Goal: Task Accomplishment & Management: Use online tool/utility

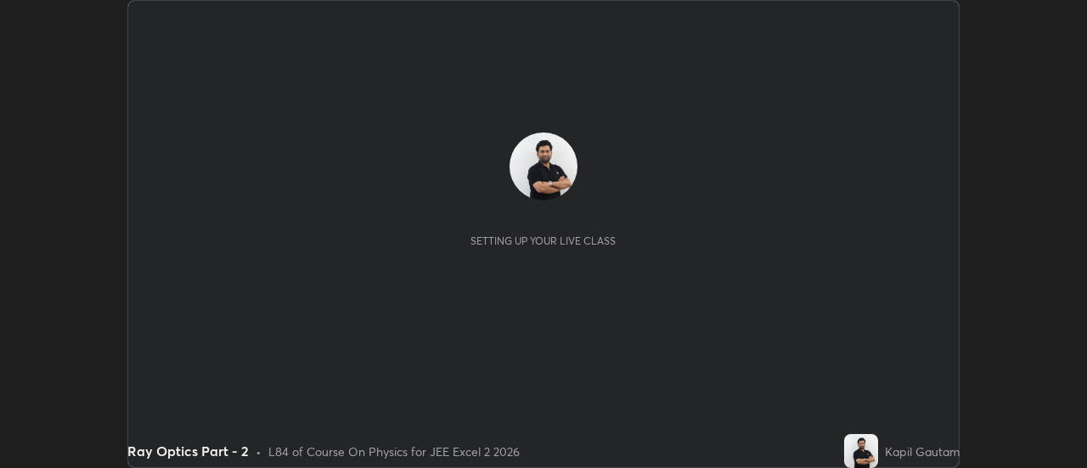
scroll to position [468, 1086]
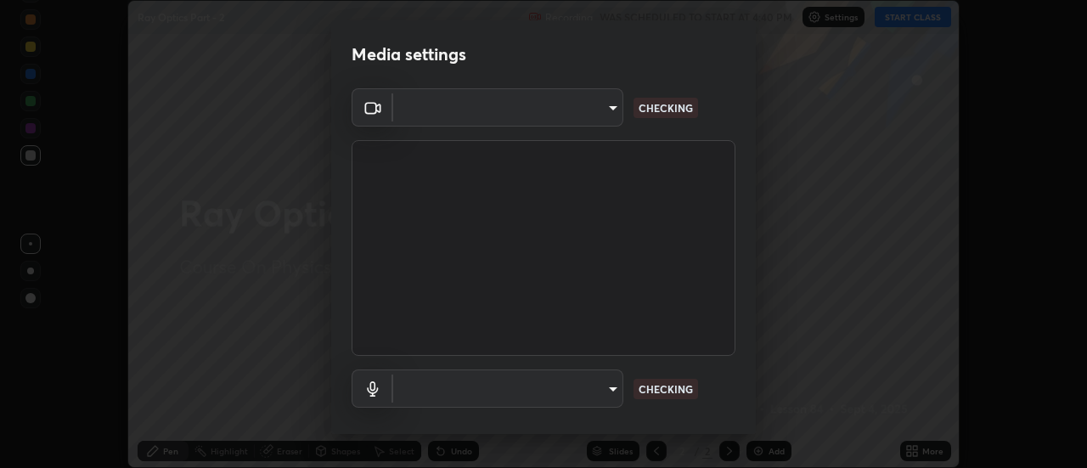
type input "f4ea8680b79eb92e15555447595460d1008e84c9b25948f1cd1a12945e44a0fe"
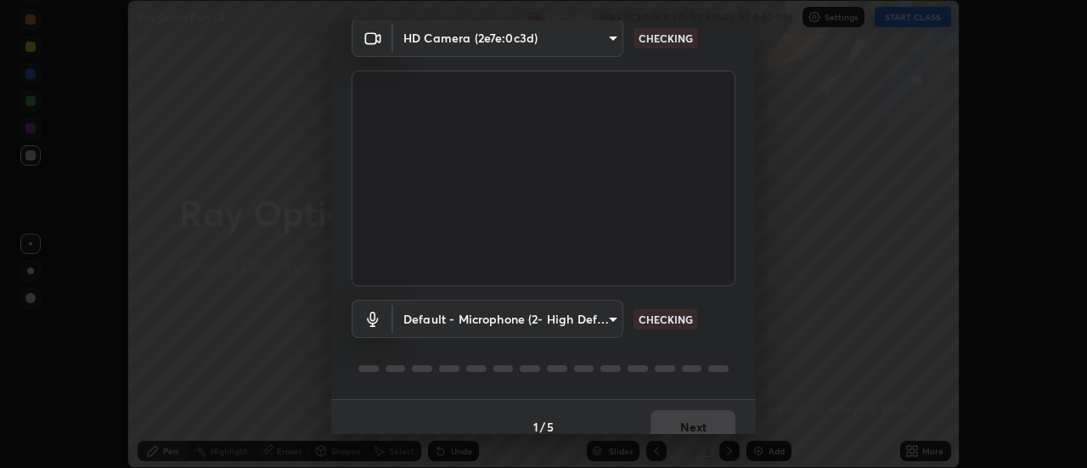
scroll to position [89, 0]
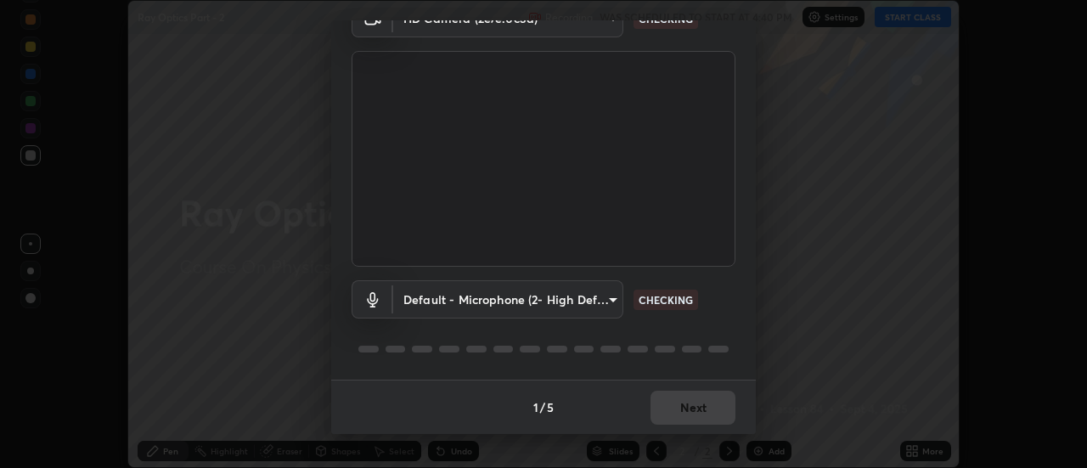
click at [603, 301] on body "Erase all Ray Optics Part - 2 Recording WAS SCHEDULED TO START AT 4:40 PM Setti…" at bounding box center [543, 234] width 1087 height 468
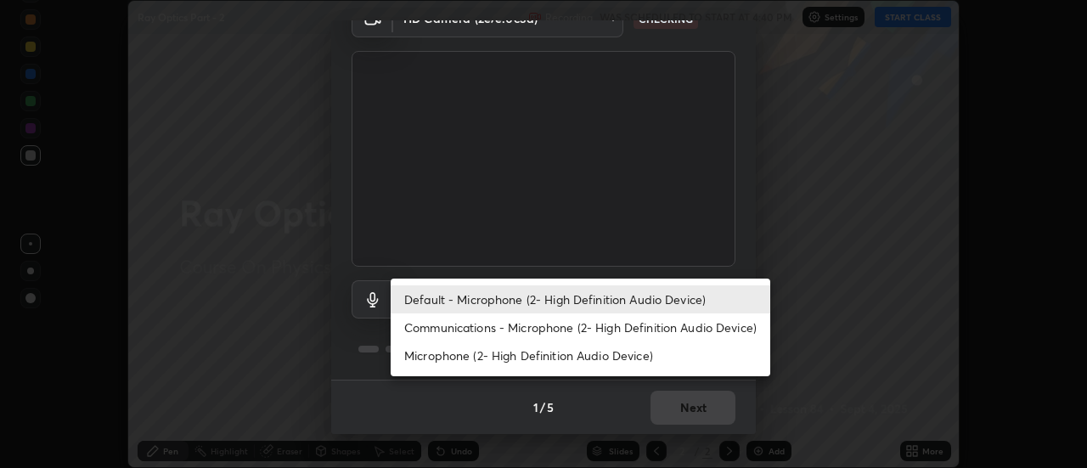
click at [632, 328] on li "Communications - Microphone (2- High Definition Audio Device)" at bounding box center [580, 327] width 379 height 28
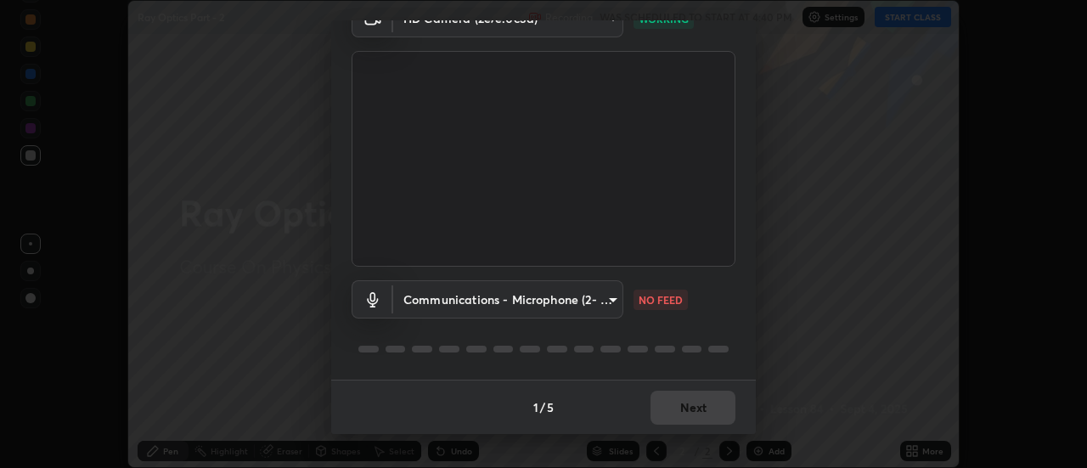
click at [601, 314] on body "Erase all Ray Optics Part - 2 Recording WAS SCHEDULED TO START AT 4:40 PM Setti…" at bounding box center [543, 234] width 1087 height 468
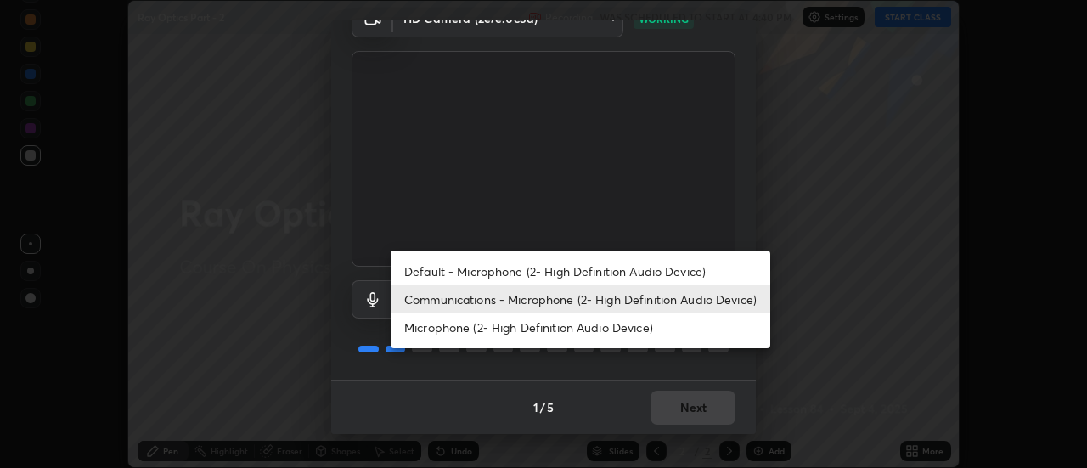
click at [620, 269] on li "Default - Microphone (2- High Definition Audio Device)" at bounding box center [580, 271] width 379 height 28
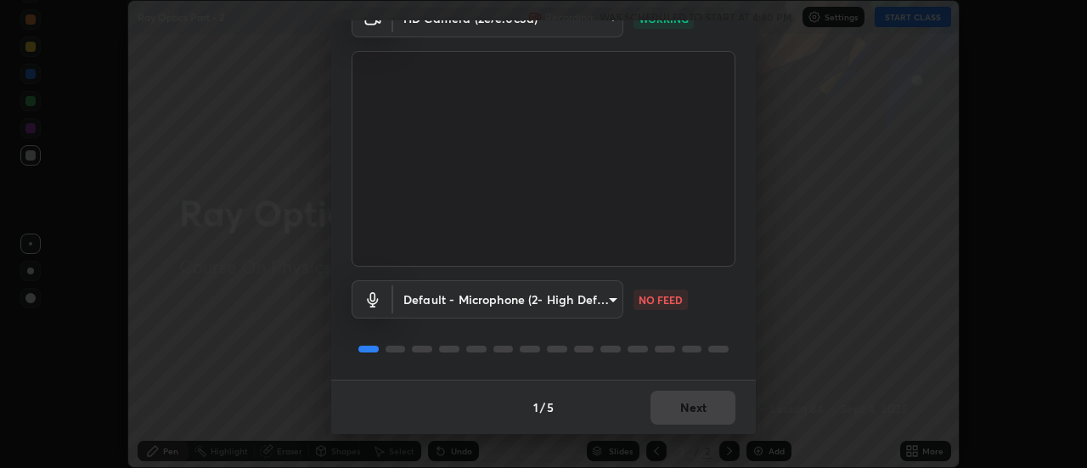
type input "default"
click at [705, 403] on button "Next" at bounding box center [692, 408] width 85 height 34
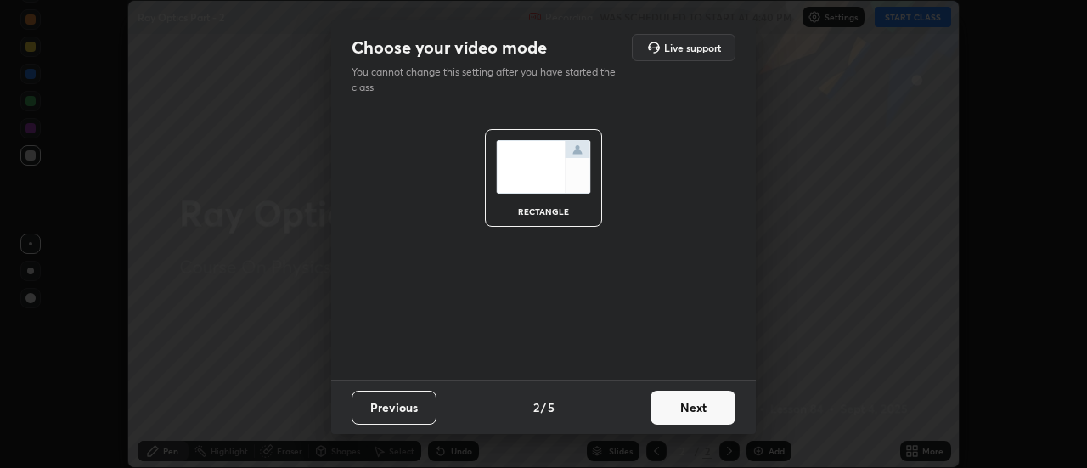
click at [711, 407] on button "Next" at bounding box center [692, 408] width 85 height 34
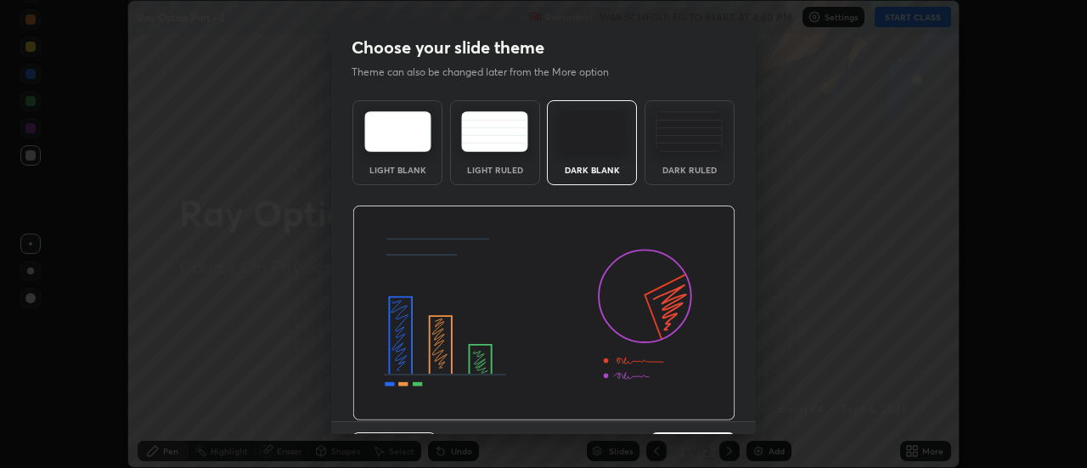
scroll to position [42, 0]
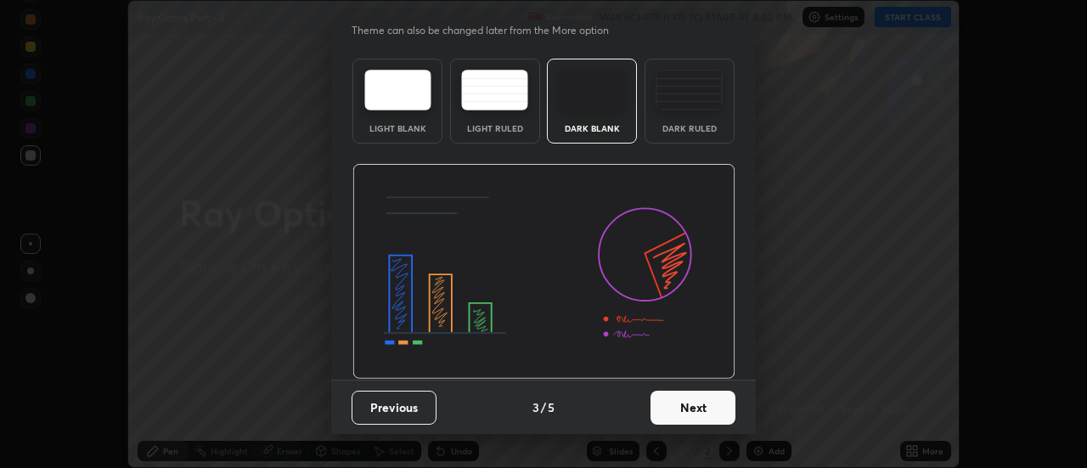
click at [716, 398] on button "Next" at bounding box center [692, 408] width 85 height 34
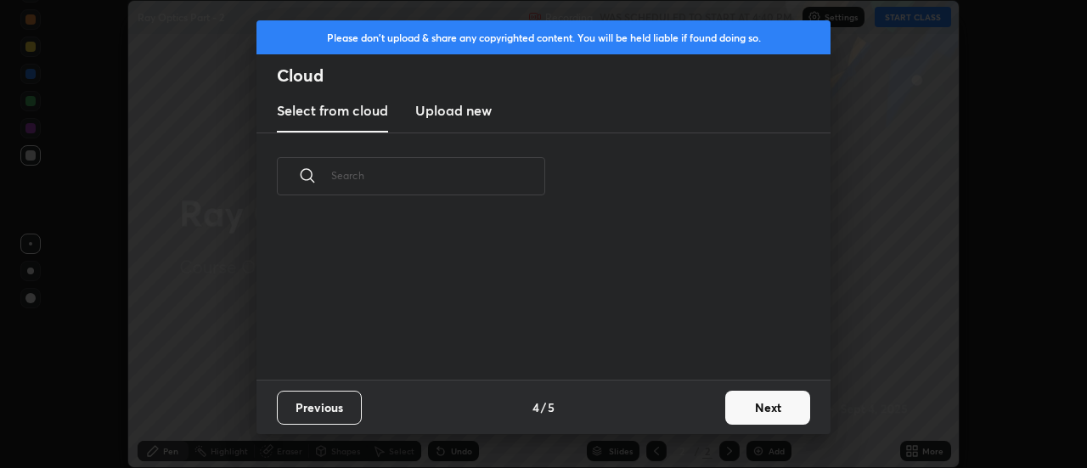
click at [766, 405] on button "Next" at bounding box center [767, 408] width 85 height 34
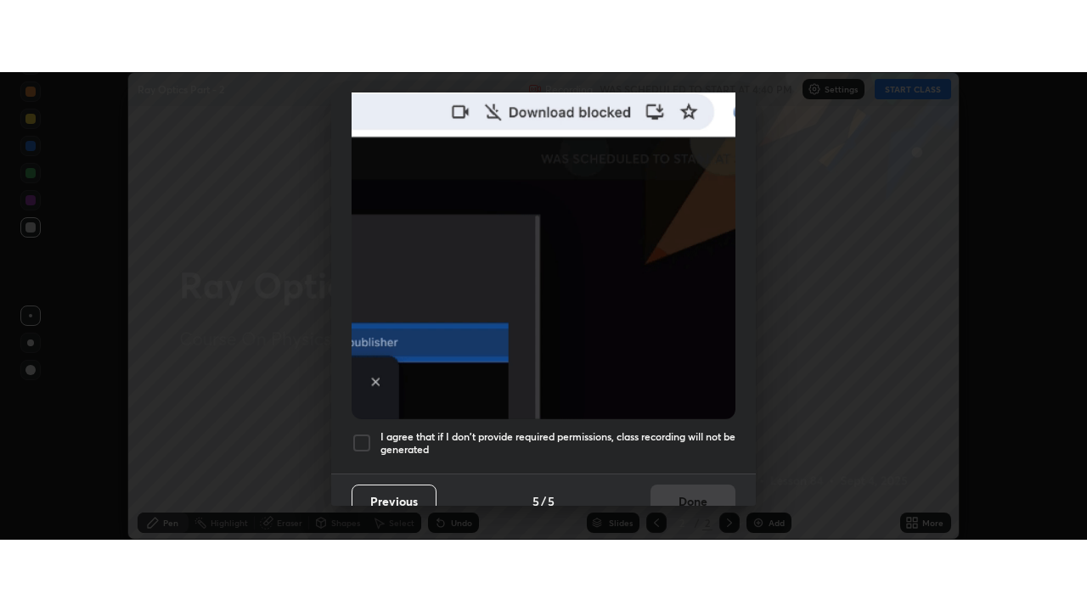
scroll to position [435, 0]
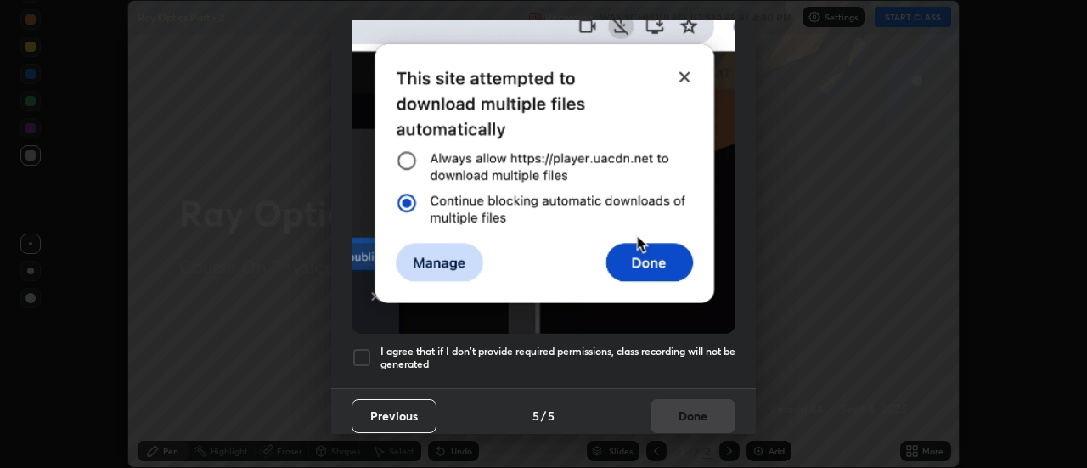
click at [714, 345] on h5 "I agree that if I don't provide required permissions, class recording will not …" at bounding box center [557, 358] width 355 height 26
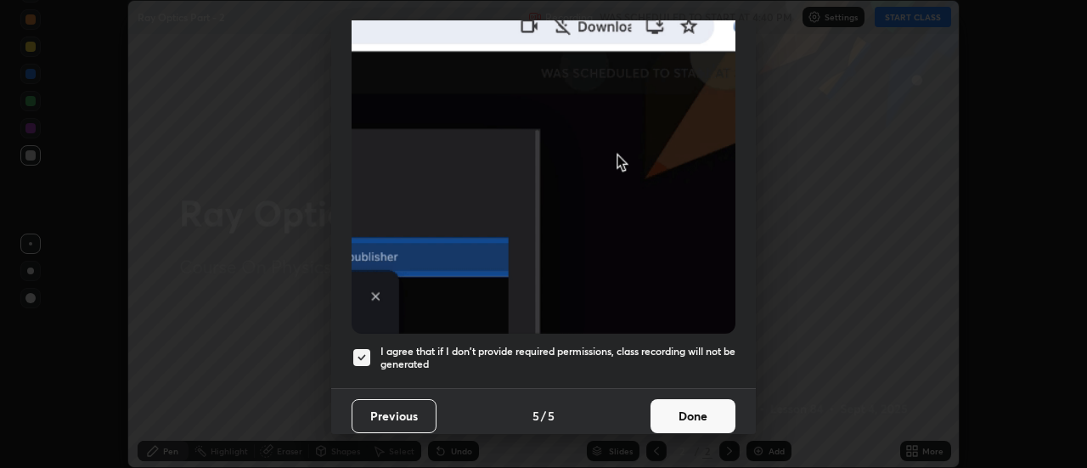
click at [715, 402] on button "Done" at bounding box center [692, 416] width 85 height 34
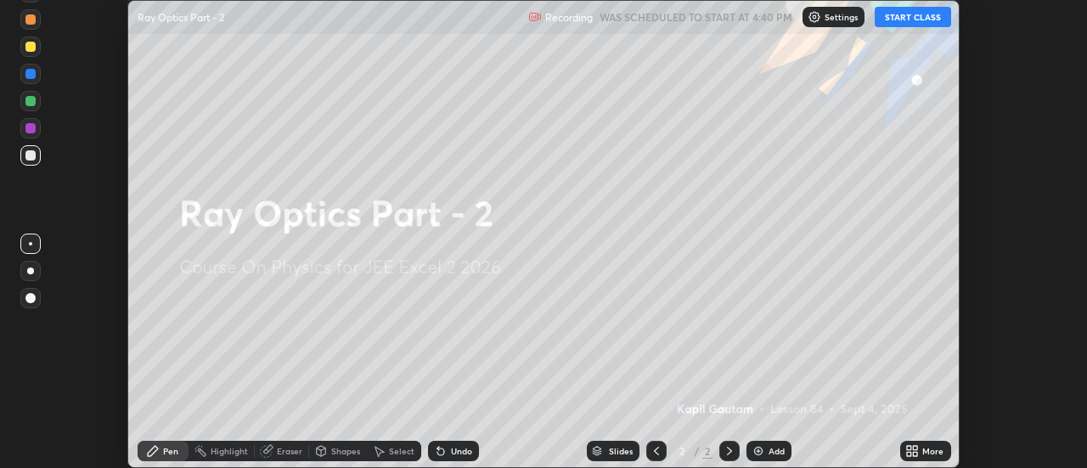
click at [915, 447] on icon at bounding box center [915, 448] width 4 height 4
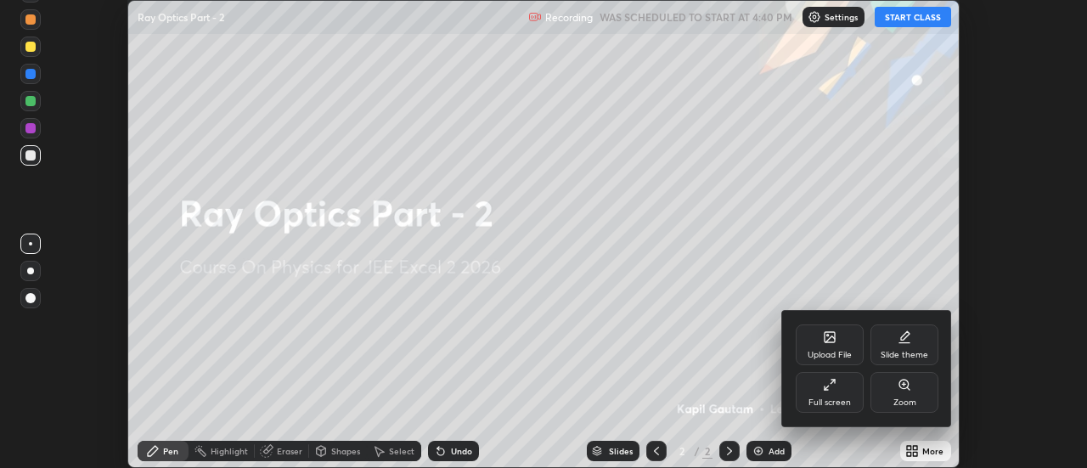
click at [825, 394] on div "Full screen" at bounding box center [829, 392] width 68 height 41
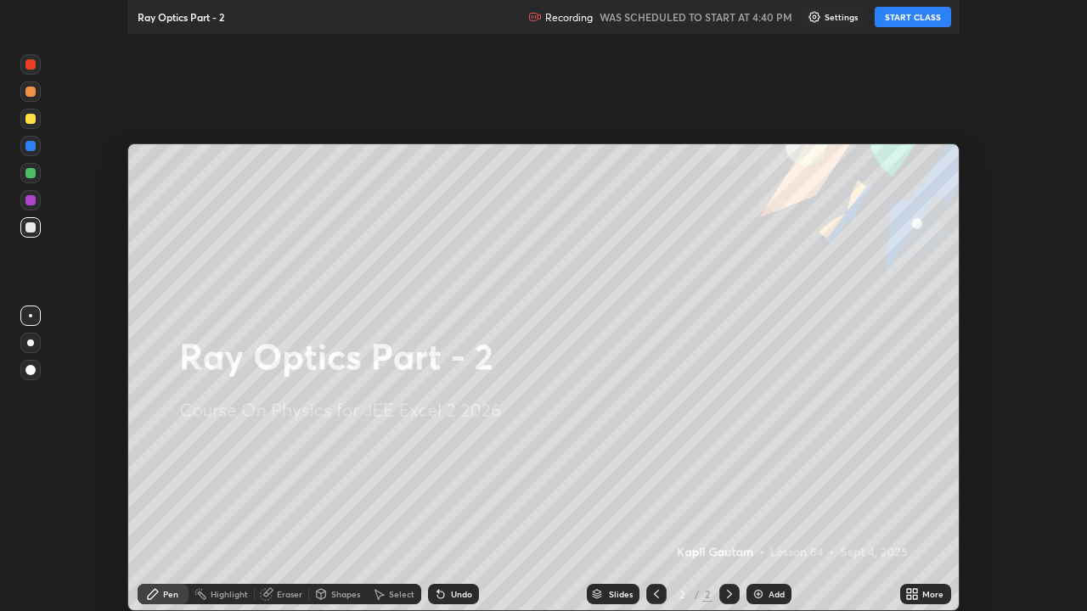
scroll to position [611, 1087]
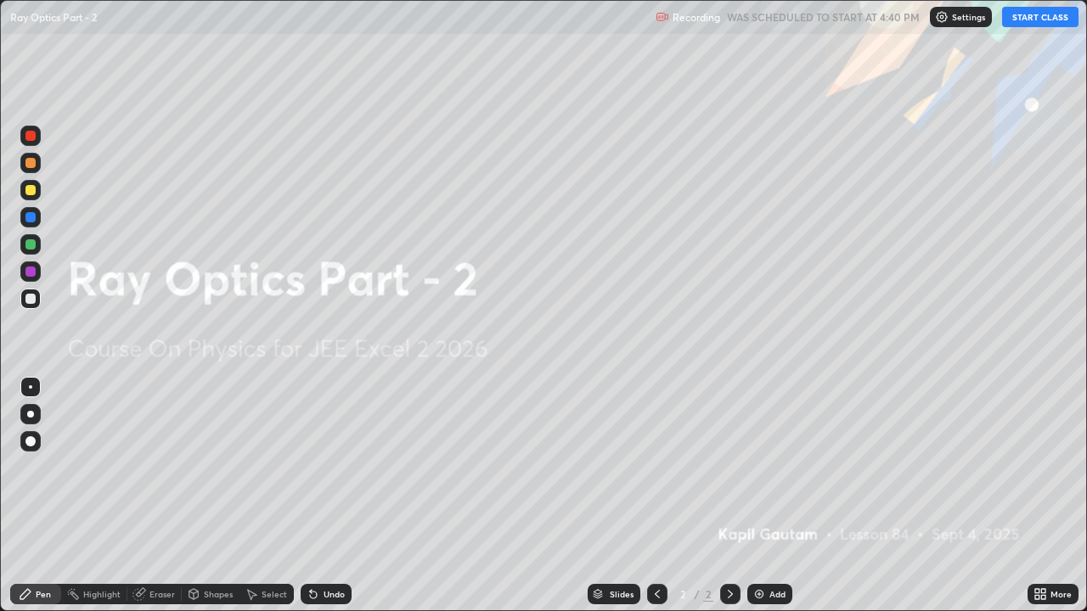
click at [764, 467] on img at bounding box center [759, 594] width 14 height 14
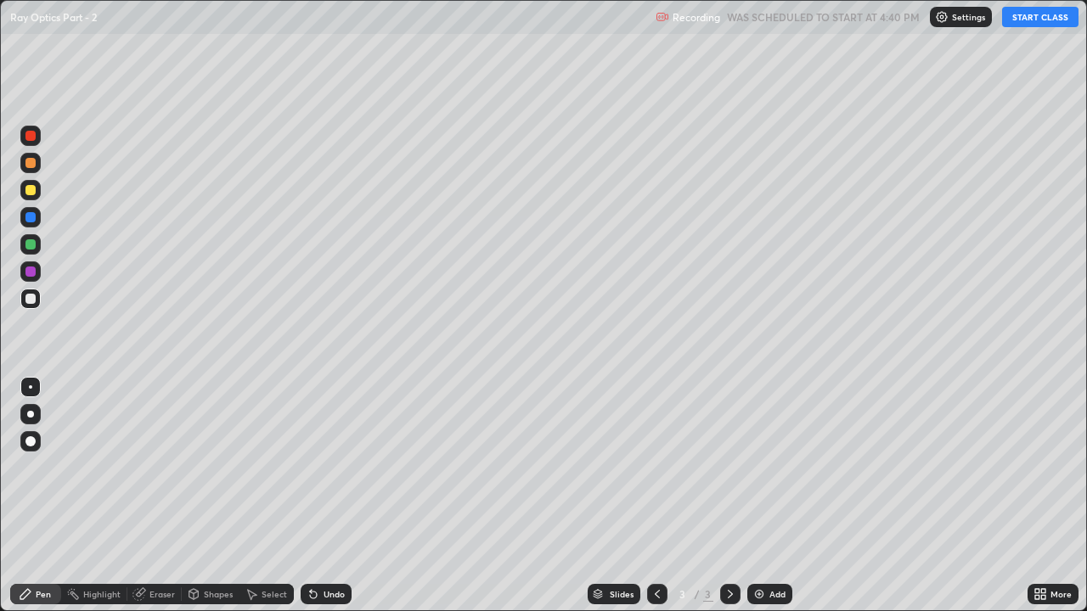
click at [1040, 20] on button "START CLASS" at bounding box center [1040, 17] width 76 height 20
click at [39, 416] on div at bounding box center [30, 414] width 20 height 20
click at [268, 467] on div "Select" at bounding box center [273, 594] width 25 height 8
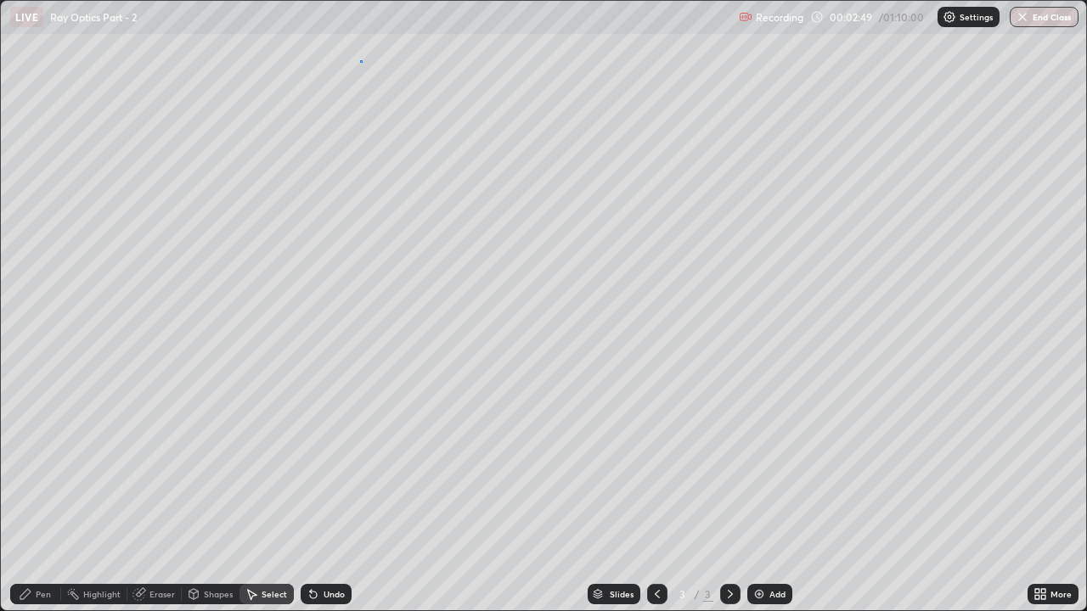
click at [364, 51] on div "0 ° Undo Copy Duplicate Duplicate to new slide Delete" at bounding box center [543, 306] width 1085 height 610
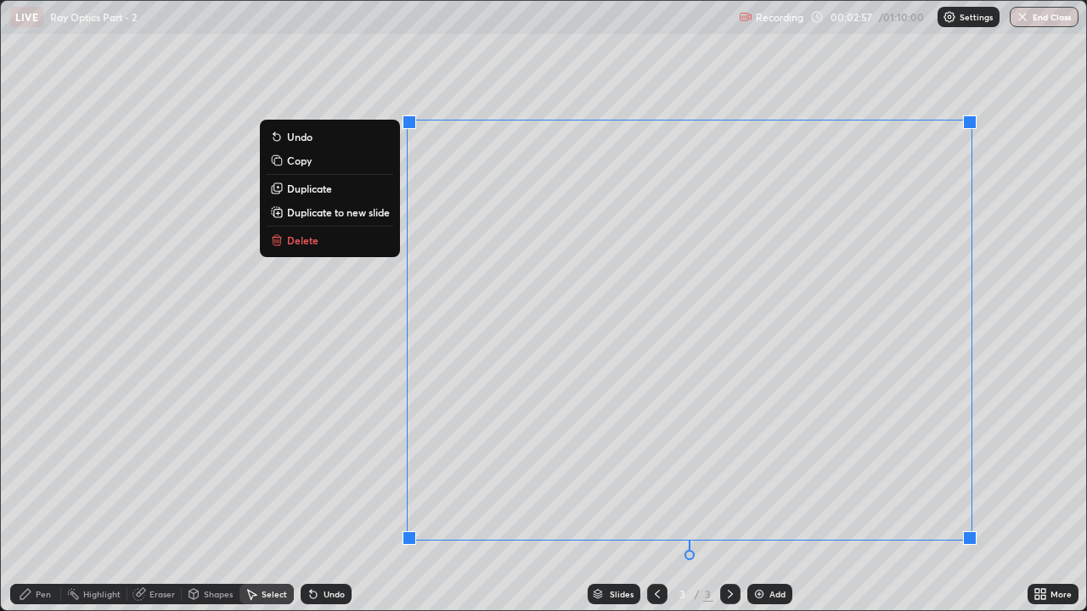
click at [366, 423] on div "0 ° Undo Copy Duplicate Duplicate to new slide Delete" at bounding box center [543, 306] width 1085 height 610
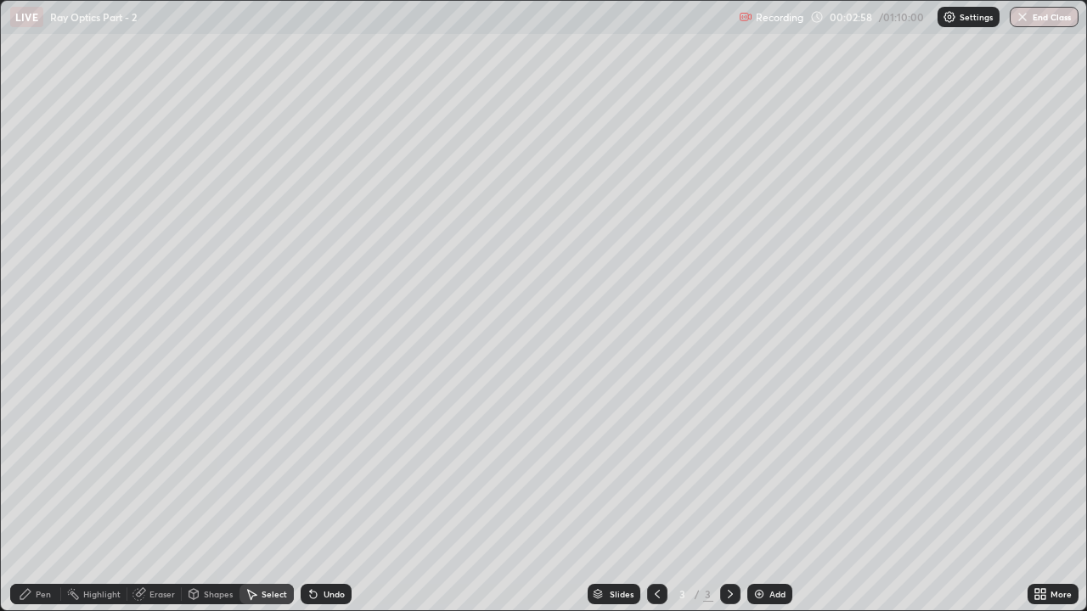
click at [47, 467] on div "Pen" at bounding box center [43, 594] width 15 height 8
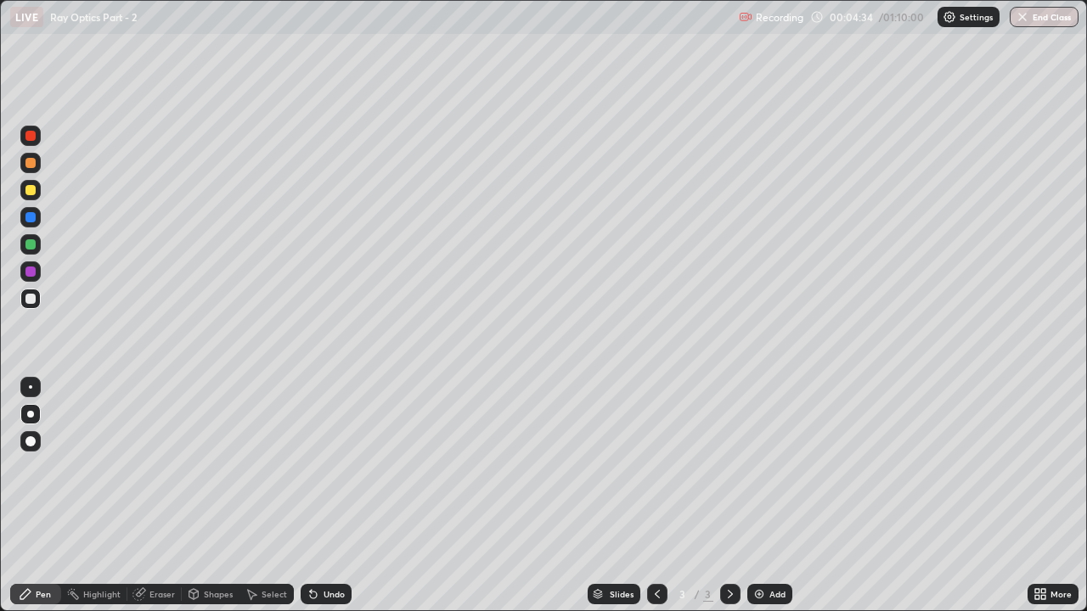
click at [323, 467] on div "Undo" at bounding box center [333, 594] width 21 height 8
click at [775, 467] on div "Add" at bounding box center [777, 594] width 16 height 8
click at [32, 243] on div at bounding box center [30, 244] width 10 height 10
click at [776, 467] on div "Add" at bounding box center [777, 594] width 16 height 8
click at [31, 300] on div at bounding box center [30, 299] width 10 height 10
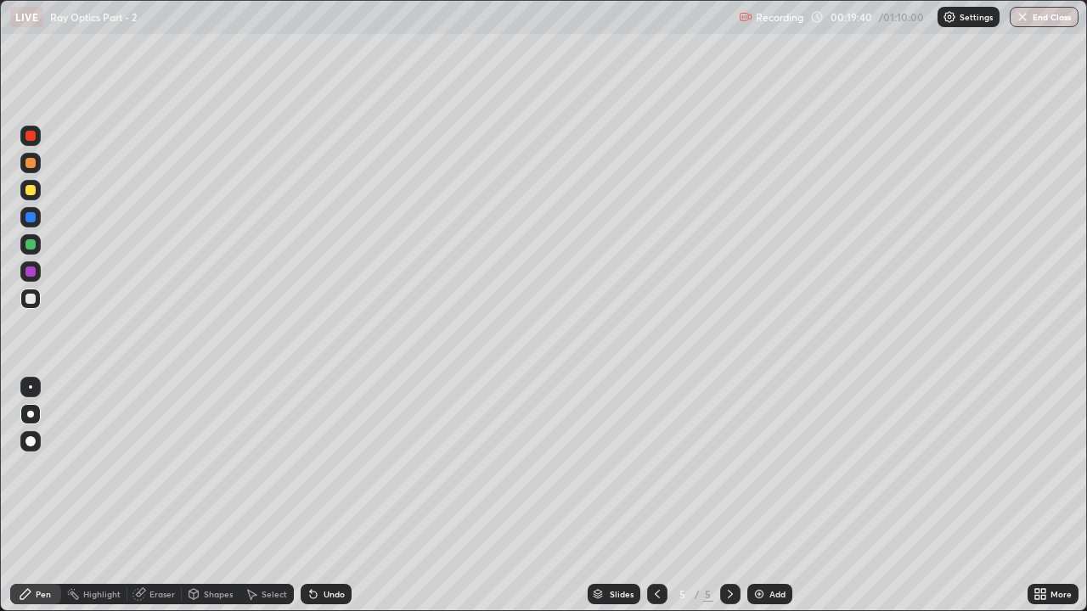
click at [33, 189] on div at bounding box center [30, 190] width 10 height 10
click at [767, 467] on div "Add" at bounding box center [769, 594] width 45 height 20
click at [775, 467] on div "Add" at bounding box center [777, 594] width 16 height 8
click at [32, 300] on div at bounding box center [30, 299] width 10 height 10
click at [654, 467] on icon at bounding box center [657, 594] width 14 height 14
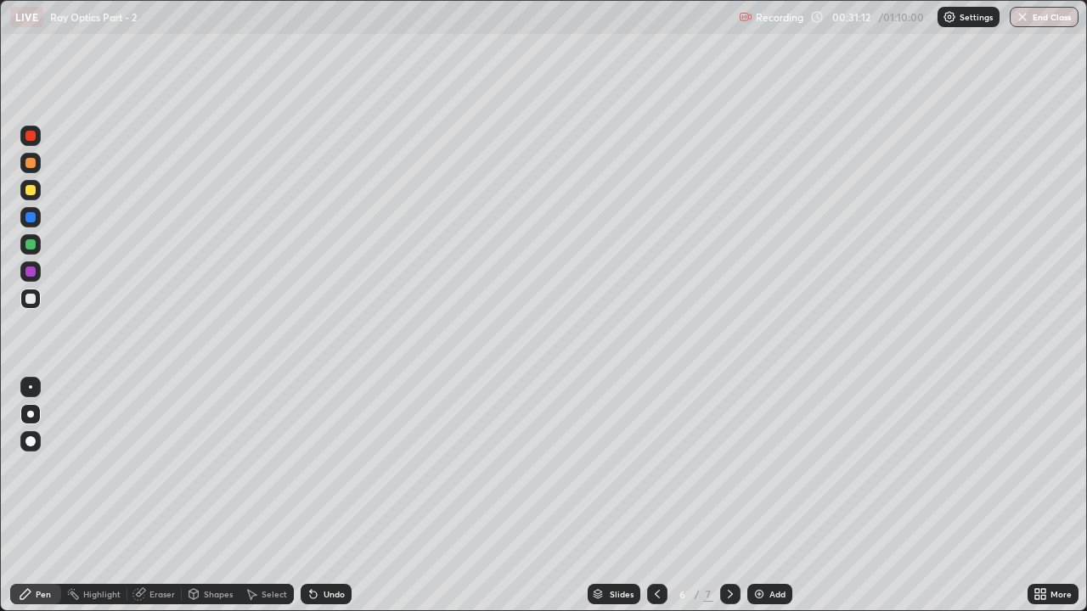
click at [728, 467] on icon at bounding box center [730, 594] width 14 height 14
click at [770, 467] on div "Add" at bounding box center [777, 594] width 16 height 8
click at [32, 441] on div at bounding box center [30, 441] width 10 height 10
click at [33, 138] on div at bounding box center [30, 136] width 10 height 10
click at [35, 294] on div at bounding box center [30, 299] width 20 height 20
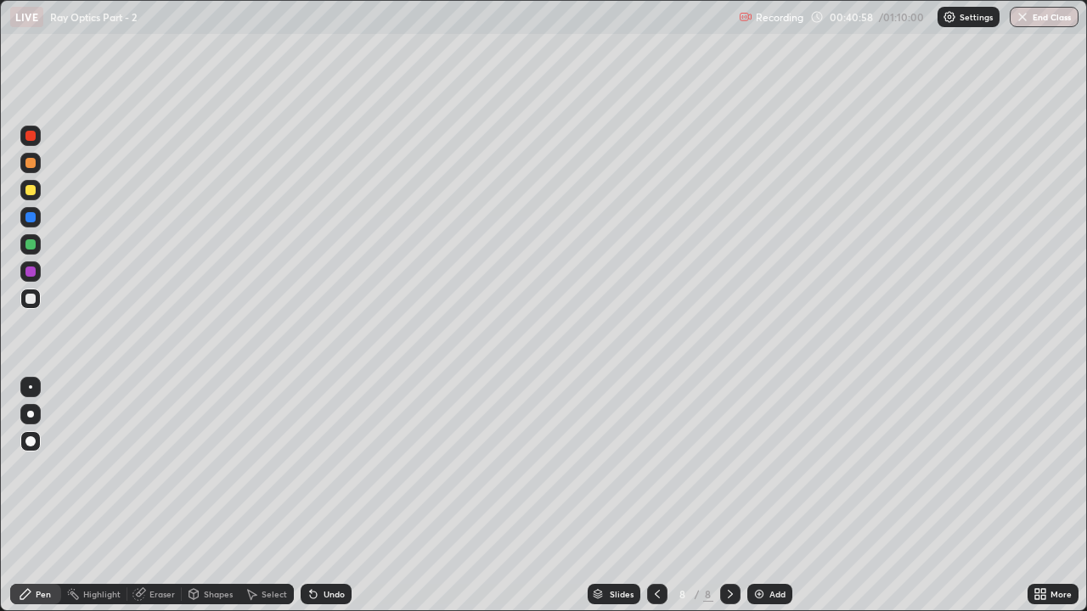
click at [763, 467] on img at bounding box center [759, 594] width 14 height 14
click at [32, 186] on div at bounding box center [30, 190] width 10 height 10
click at [34, 246] on div at bounding box center [30, 244] width 10 height 10
click at [778, 467] on div "Add" at bounding box center [777, 594] width 16 height 8
click at [31, 300] on div at bounding box center [30, 299] width 10 height 10
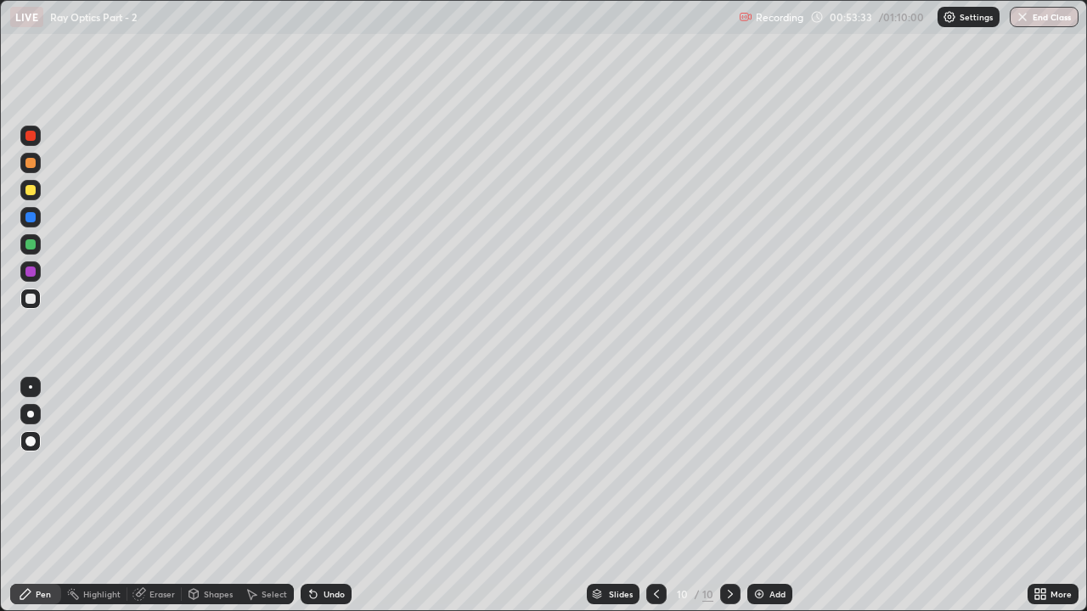
click at [774, 467] on div "Add" at bounding box center [777, 594] width 16 height 8
click at [31, 414] on div at bounding box center [30, 414] width 7 height 7
click at [664, 467] on div at bounding box center [657, 594] width 20 height 20
click at [726, 467] on icon at bounding box center [730, 594] width 14 height 14
click at [31, 197] on div at bounding box center [30, 190] width 20 height 20
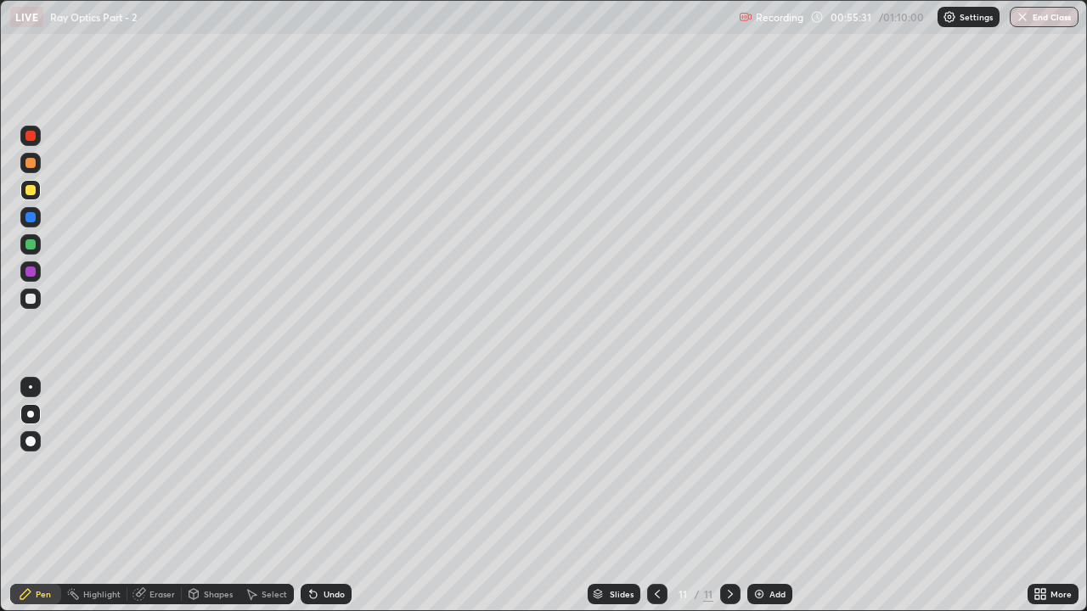
click at [328, 467] on div "Undo" at bounding box center [333, 594] width 21 height 8
click at [31, 299] on div at bounding box center [30, 299] width 10 height 10
click at [327, 467] on div "Undo" at bounding box center [326, 594] width 51 height 20
click at [325, 467] on div "Undo" at bounding box center [333, 594] width 21 height 8
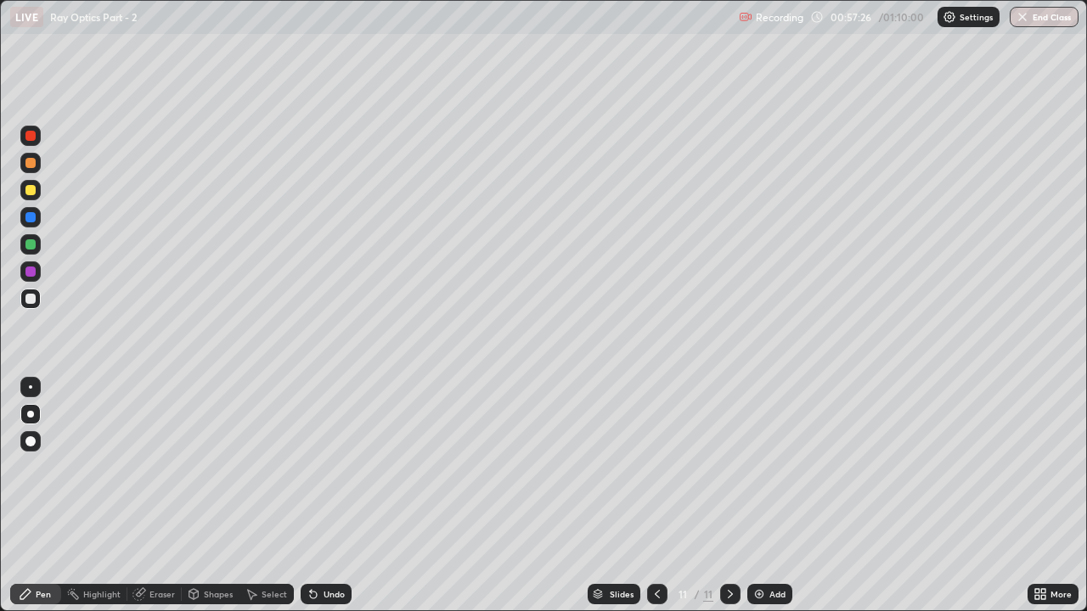
click at [325, 467] on div "Undo" at bounding box center [333, 594] width 21 height 8
click at [329, 467] on div "Undo" at bounding box center [333, 594] width 21 height 8
click at [773, 467] on div "Add" at bounding box center [777, 594] width 16 height 8
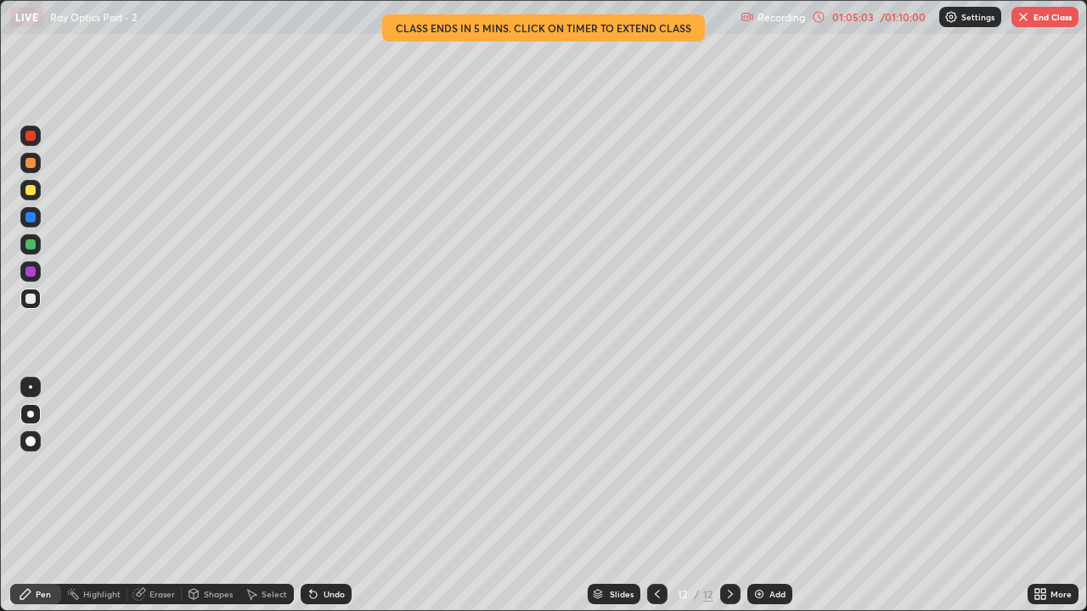
click at [338, 467] on div "Undo" at bounding box center [333, 594] width 21 height 8
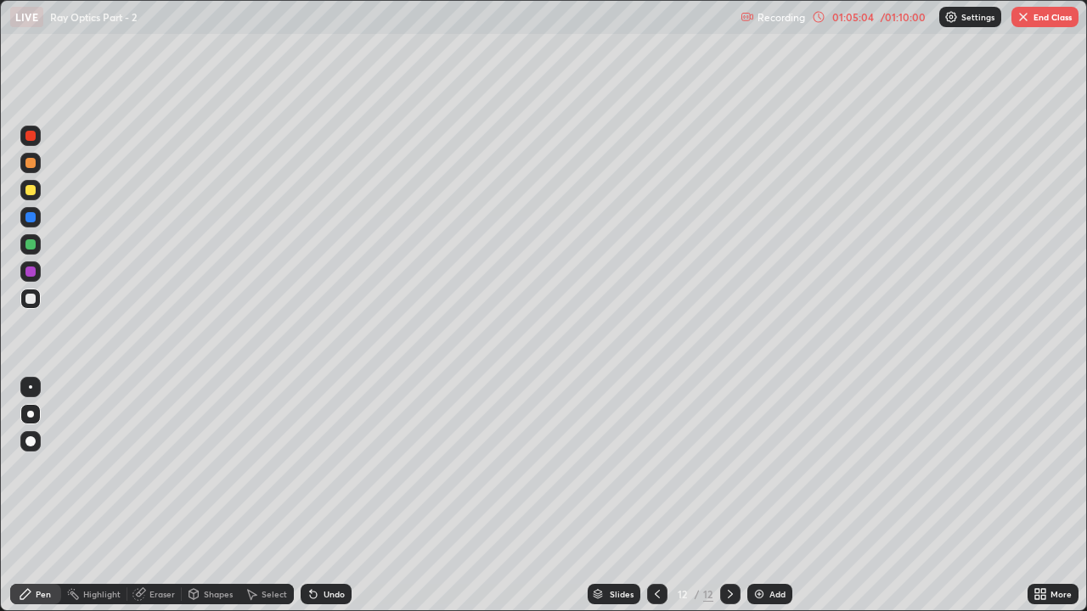
click at [338, 467] on div "Undo" at bounding box center [333, 594] width 21 height 8
click at [336, 467] on div "Undo" at bounding box center [333, 594] width 21 height 8
click at [341, 467] on div "Undo" at bounding box center [333, 594] width 21 height 8
click at [323, 467] on div "Undo" at bounding box center [326, 594] width 51 height 20
click at [320, 467] on div "Undo" at bounding box center [326, 594] width 51 height 20
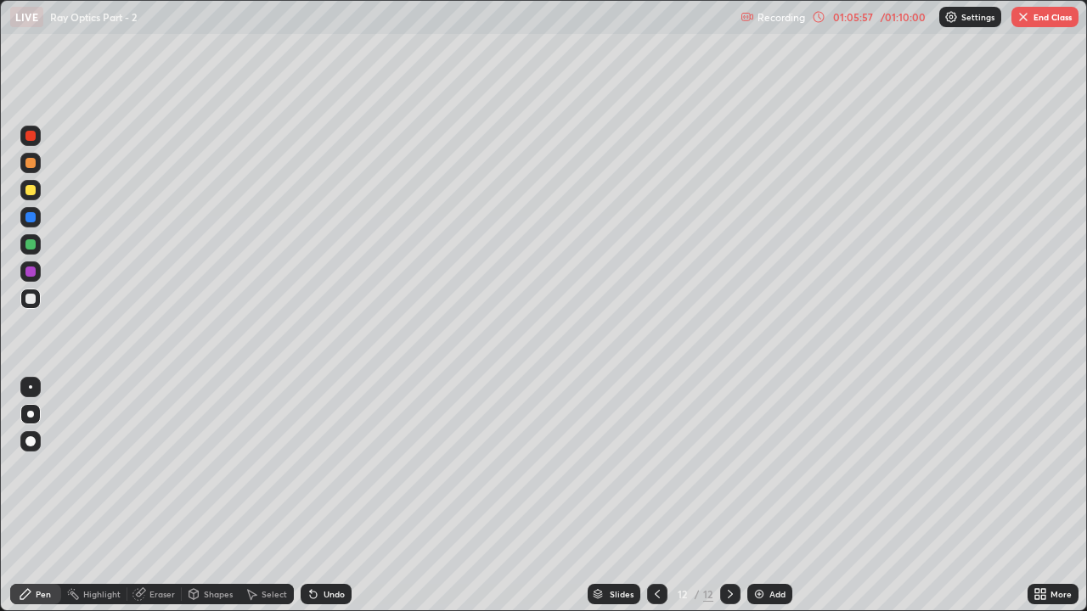
click at [326, 467] on div "Undo" at bounding box center [326, 594] width 51 height 20
click at [266, 467] on div "Select" at bounding box center [273, 594] width 25 height 8
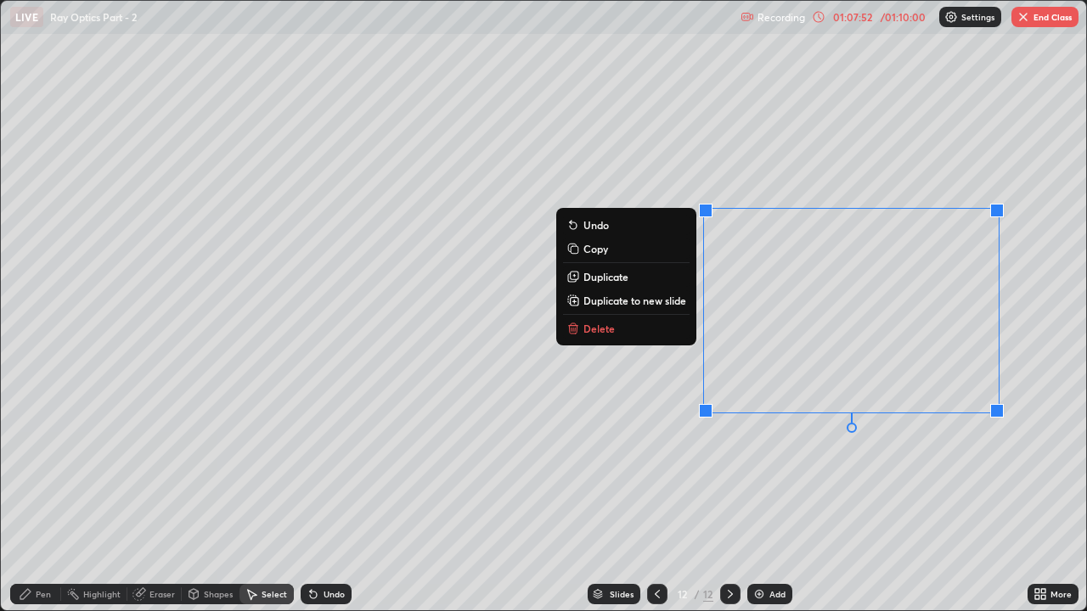
click at [657, 336] on button "Delete" at bounding box center [626, 328] width 126 height 20
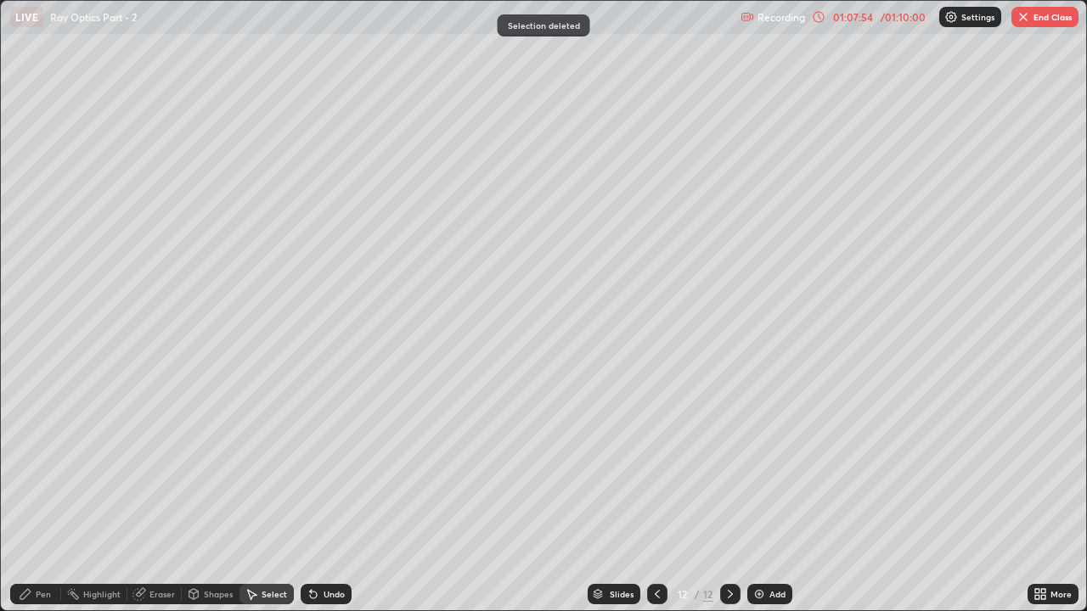
click at [324, 467] on div "Undo" at bounding box center [333, 594] width 21 height 8
click at [660, 467] on div "0 ° Undo Copy Duplicate Duplicate to new slide Delete" at bounding box center [543, 306] width 1085 height 610
click at [40, 467] on div "Pen" at bounding box center [43, 594] width 15 height 8
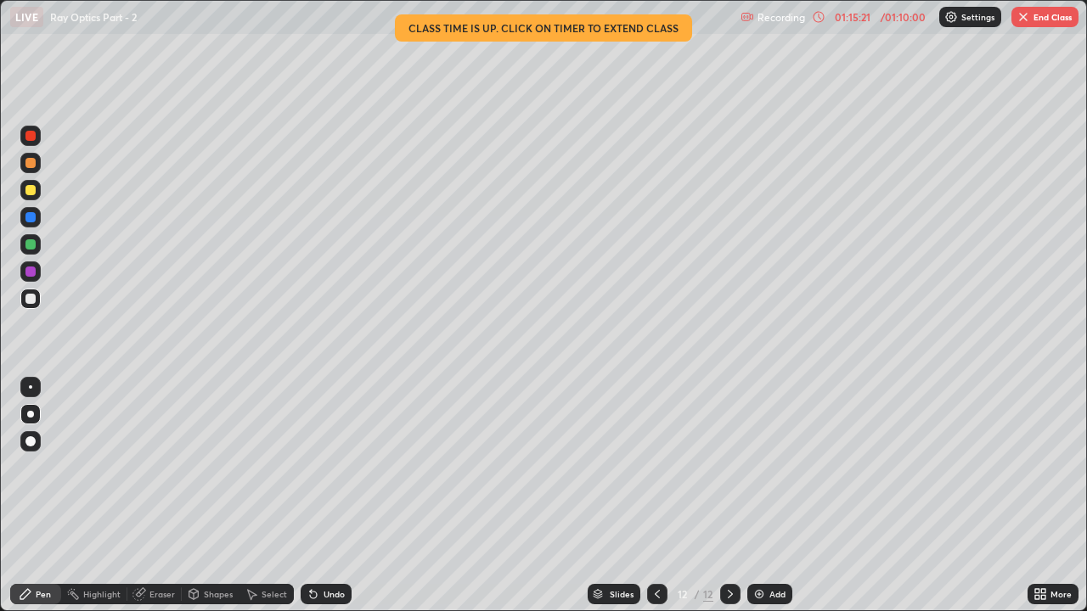
click at [1039, 20] on button "End Class" at bounding box center [1044, 17] width 67 height 20
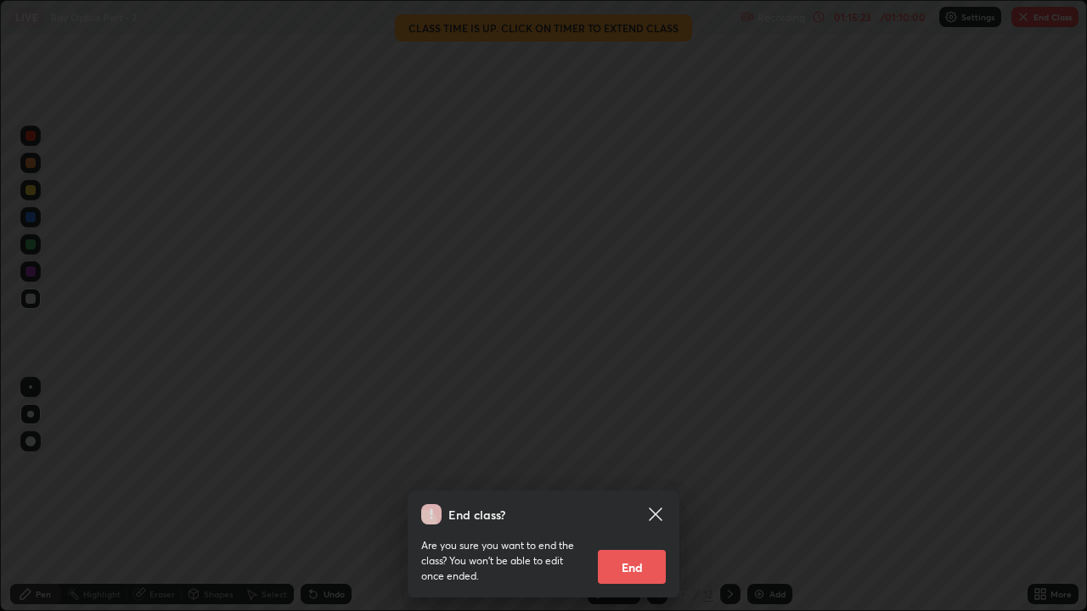
click at [741, 467] on div "End class? Are you sure you want to end the class? You won’t be able to edit on…" at bounding box center [543, 305] width 1087 height 611
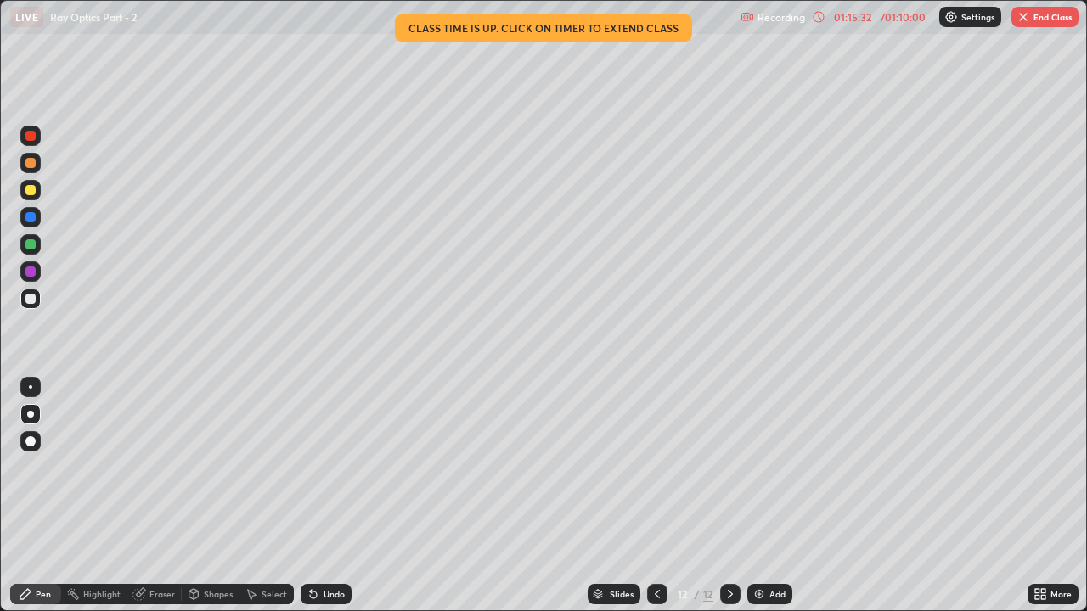
click at [1043, 17] on button "End Class" at bounding box center [1044, 17] width 67 height 20
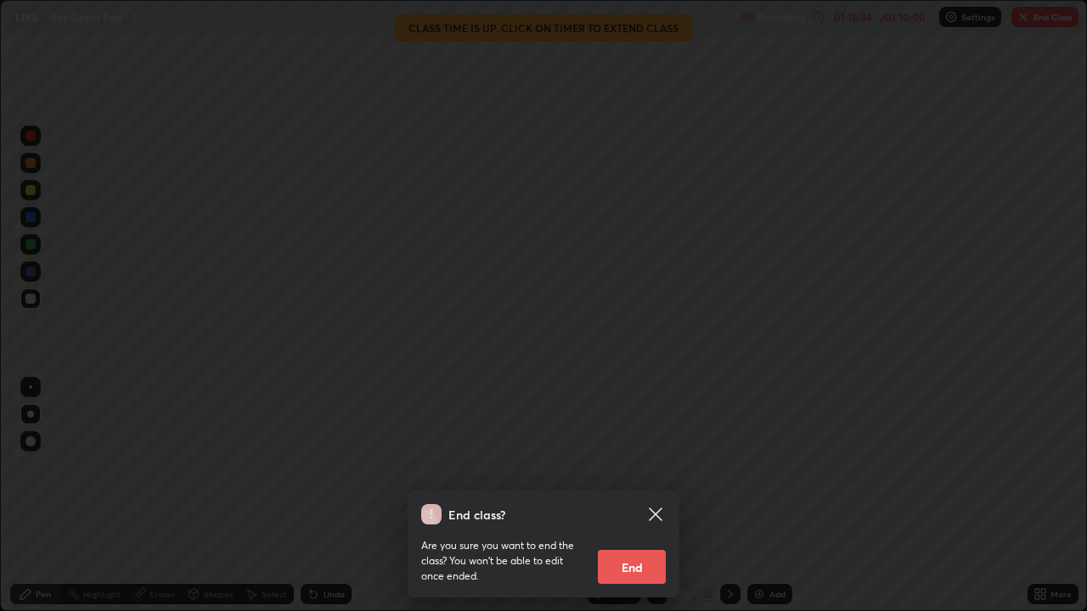
click at [648, 467] on button "End" at bounding box center [632, 567] width 68 height 34
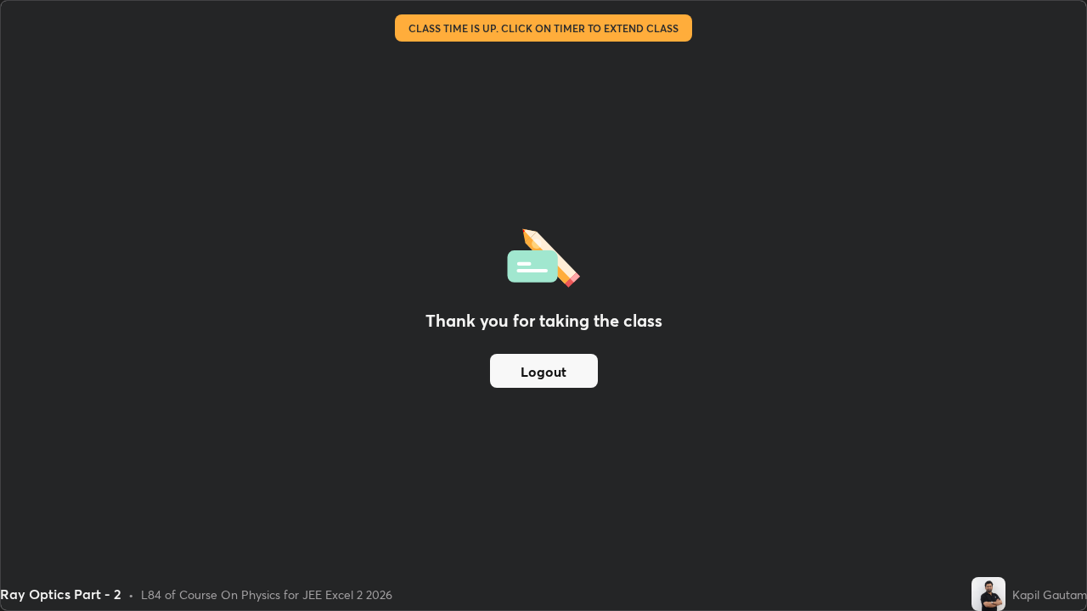
click at [577, 372] on button "Logout" at bounding box center [544, 371] width 108 height 34
